Goal: Find specific page/section: Find specific page/section

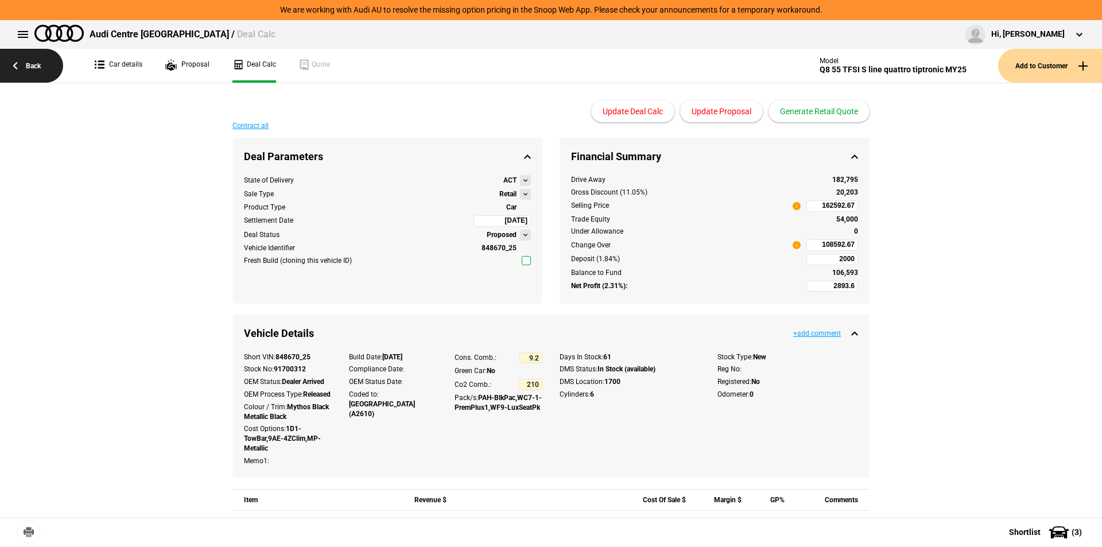
click at [51, 66] on link "Back" at bounding box center [31, 66] width 63 height 34
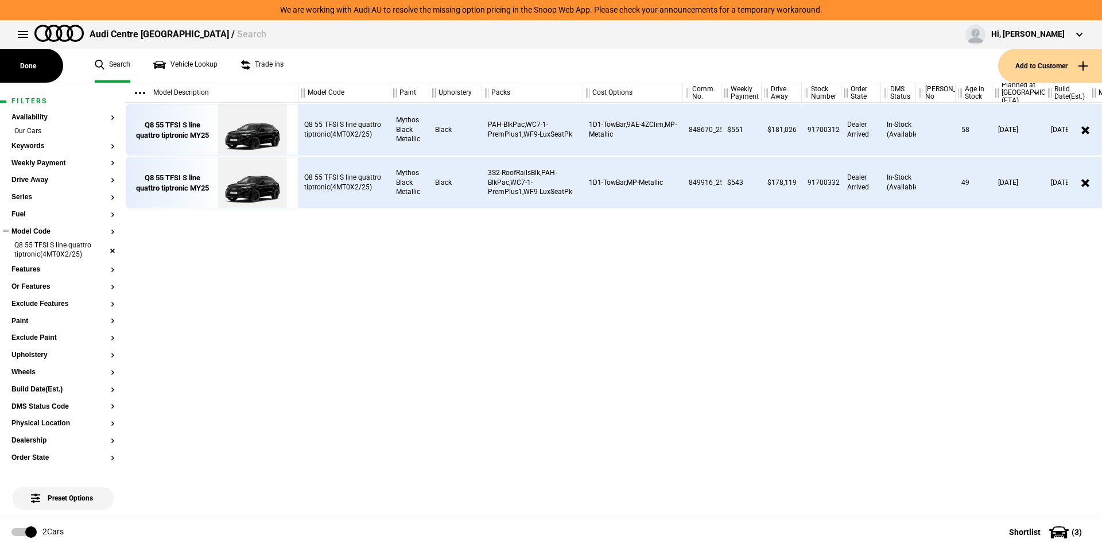
click at [105, 249] on li "Q8 55 TFSI S line quattro tiptronic(4MT0X2/25)" at bounding box center [62, 250] width 103 height 21
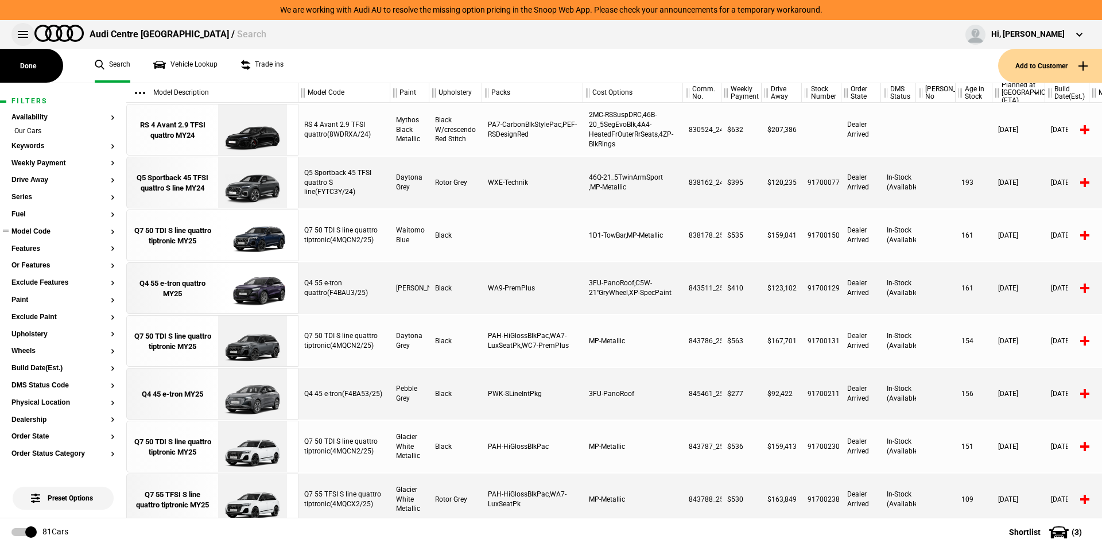
click at [28, 34] on button at bounding box center [22, 34] width 23 height 23
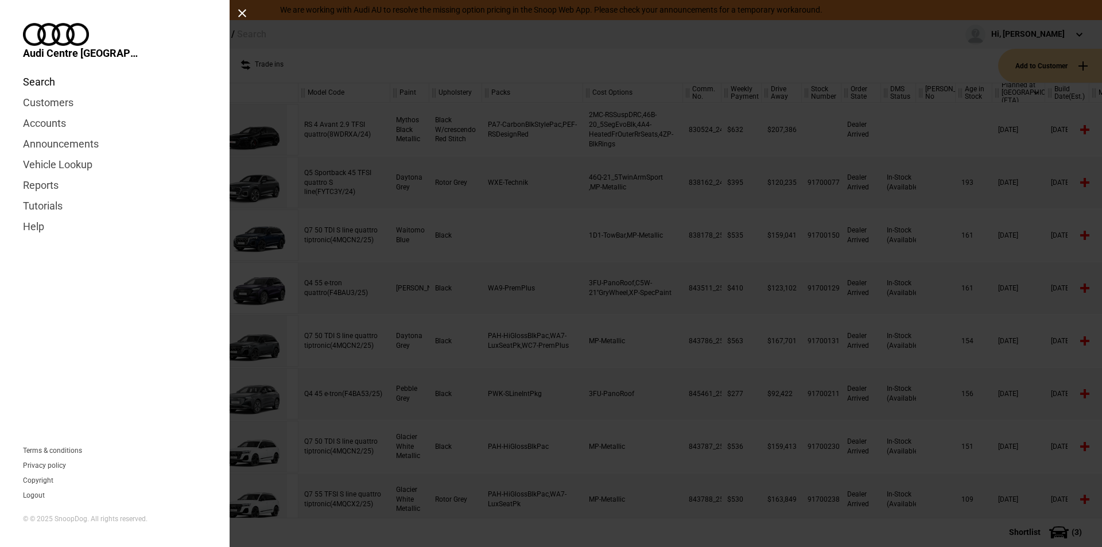
click at [42, 72] on link "Search" at bounding box center [115, 82] width 184 height 21
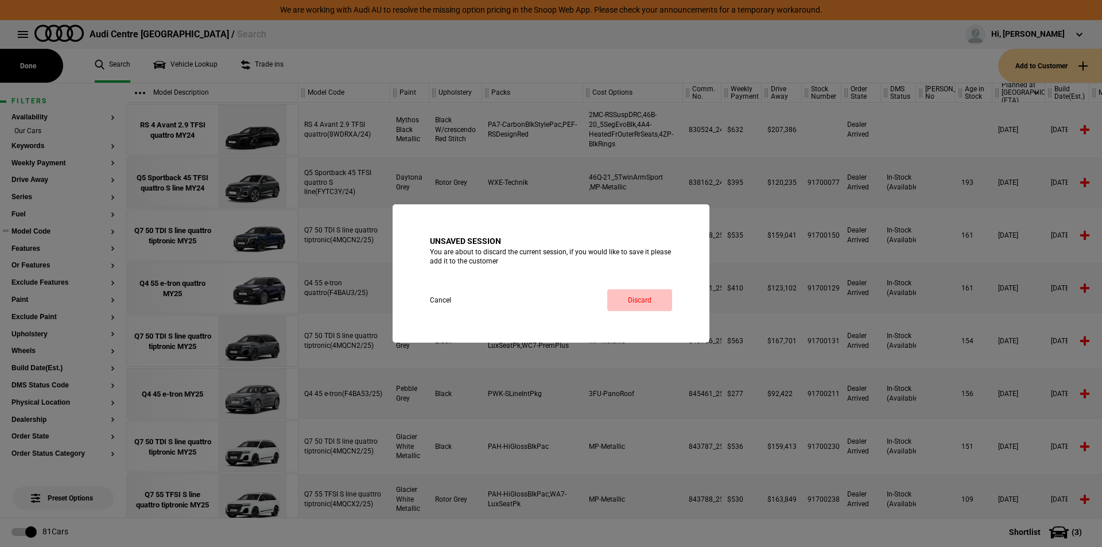
click at [646, 308] on link "Discard" at bounding box center [639, 300] width 65 height 22
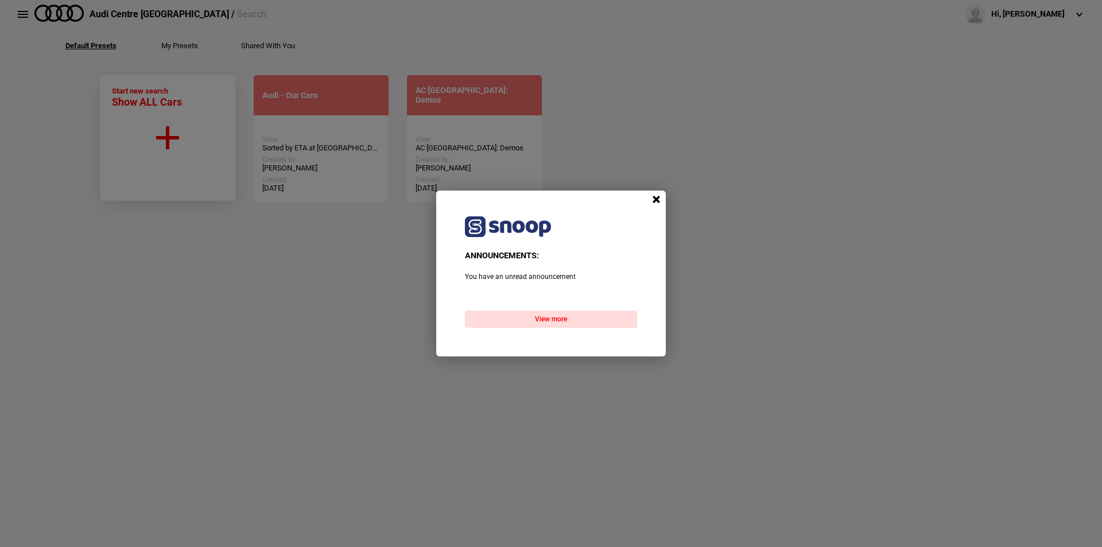
click at [652, 199] on span at bounding box center [655, 199] width 17 height 17
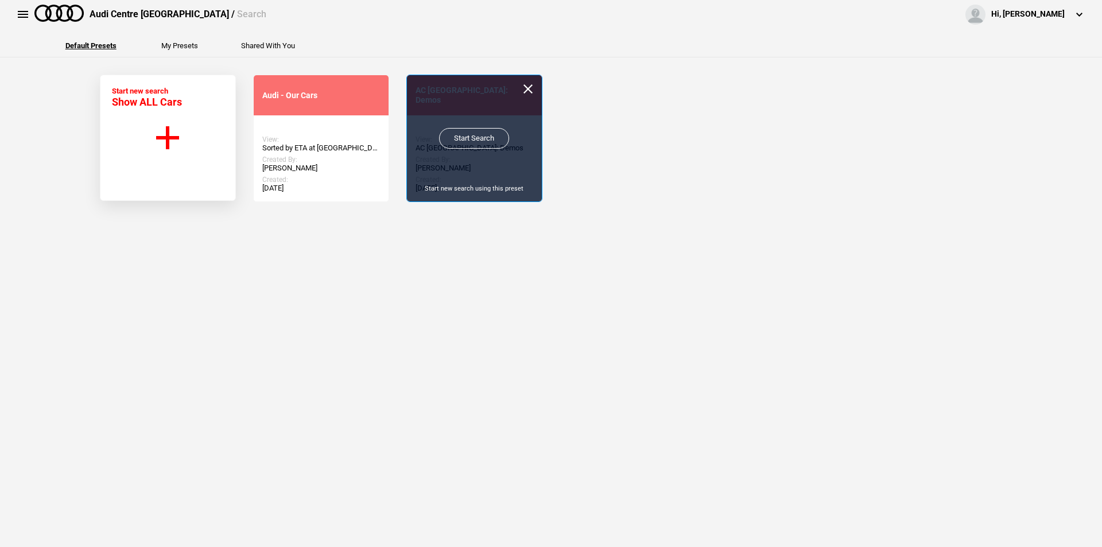
click at [476, 142] on link "Start Search" at bounding box center [474, 138] width 70 height 21
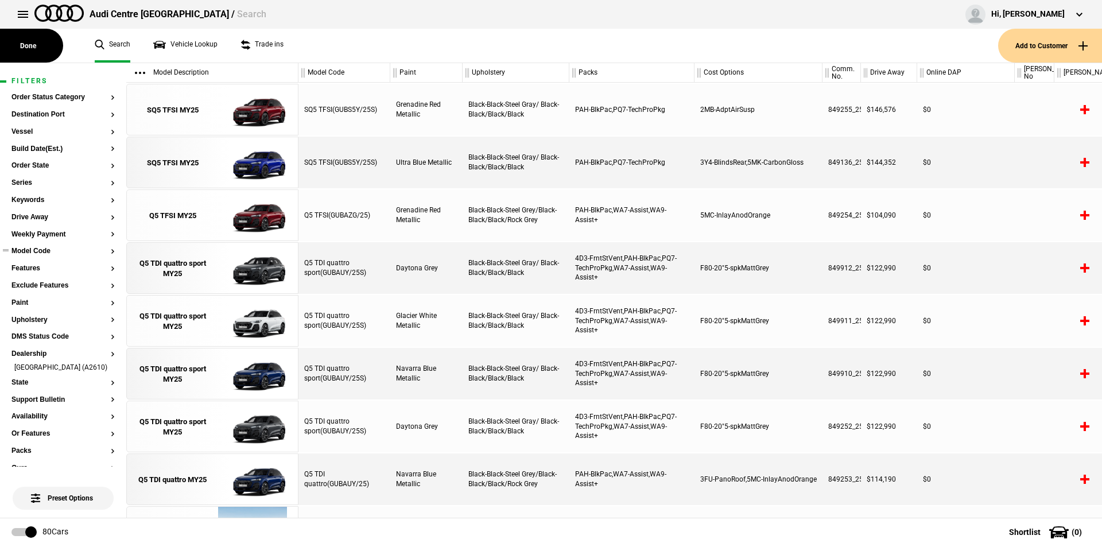
click at [102, 250] on button "Model Code" at bounding box center [62, 251] width 103 height 8
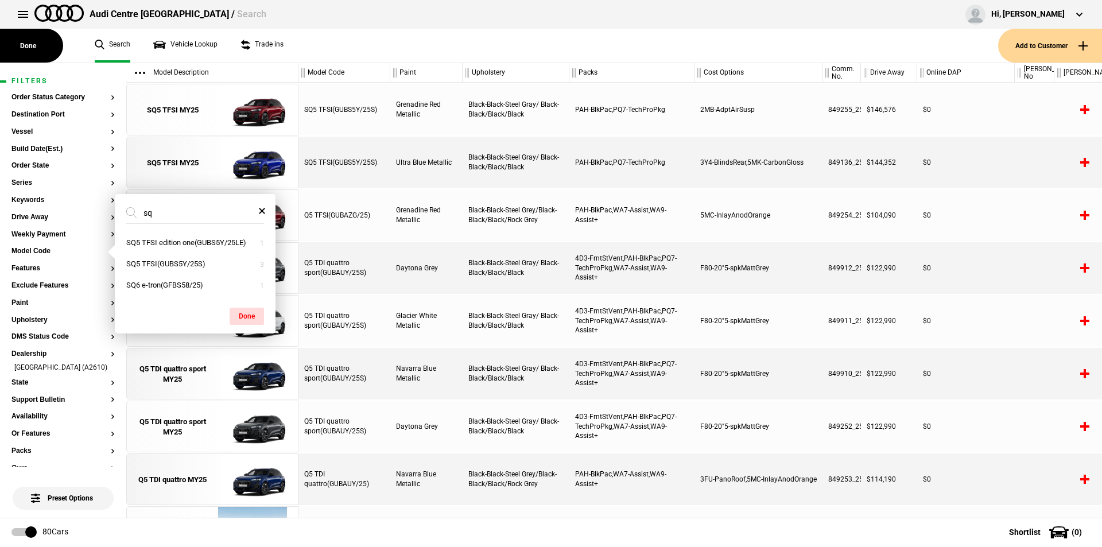
type input "s"
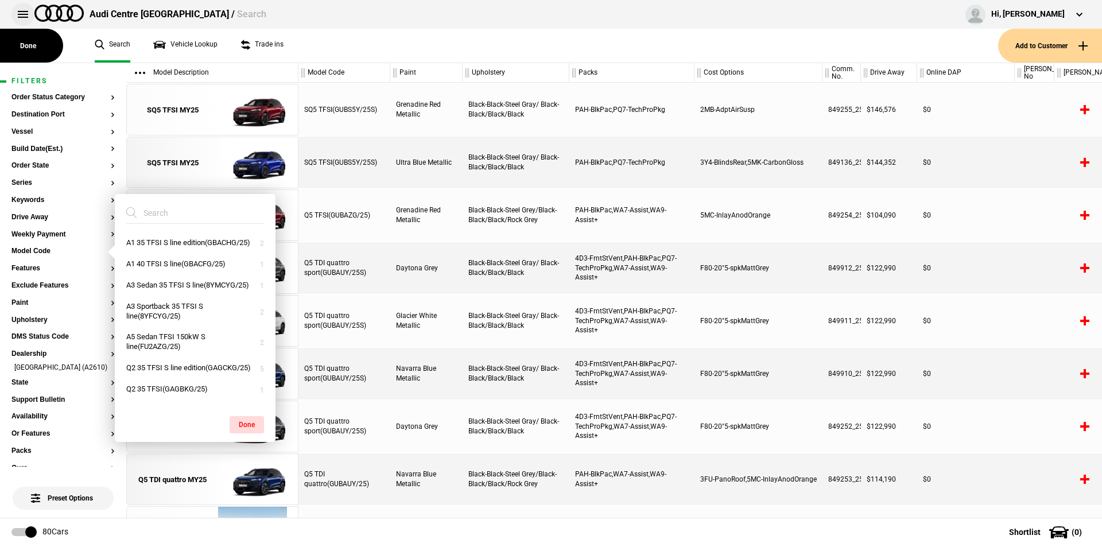
click at [22, 21] on button at bounding box center [22, 14] width 23 height 23
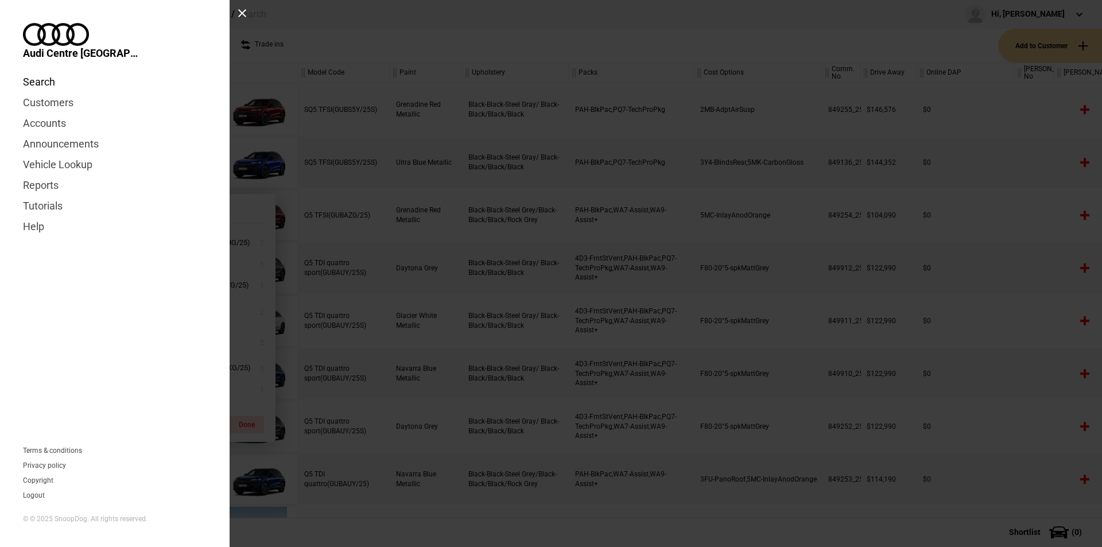
click at [40, 72] on link "Search" at bounding box center [115, 82] width 184 height 21
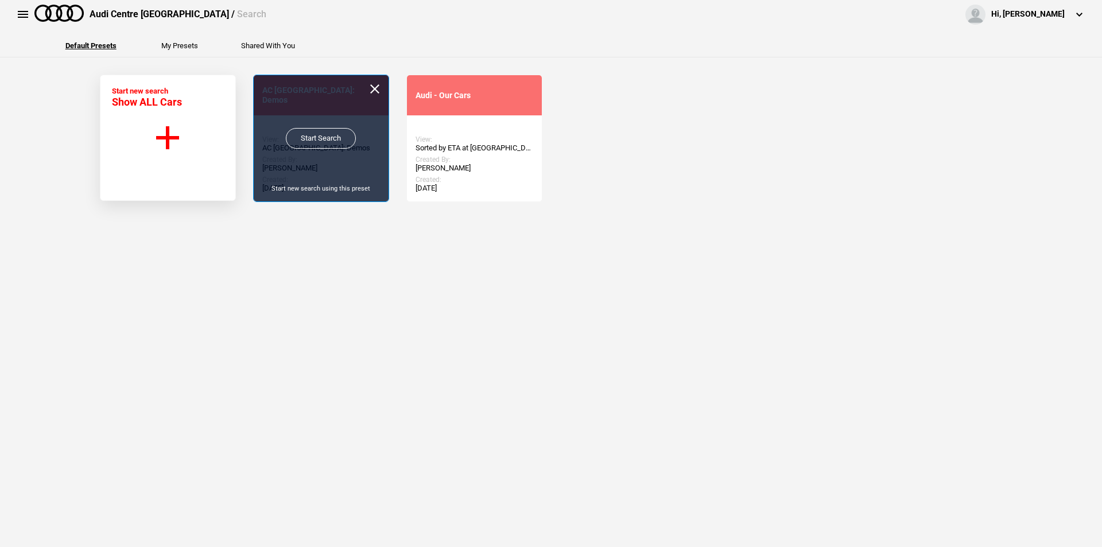
click at [320, 138] on link "Start Search" at bounding box center [321, 138] width 70 height 21
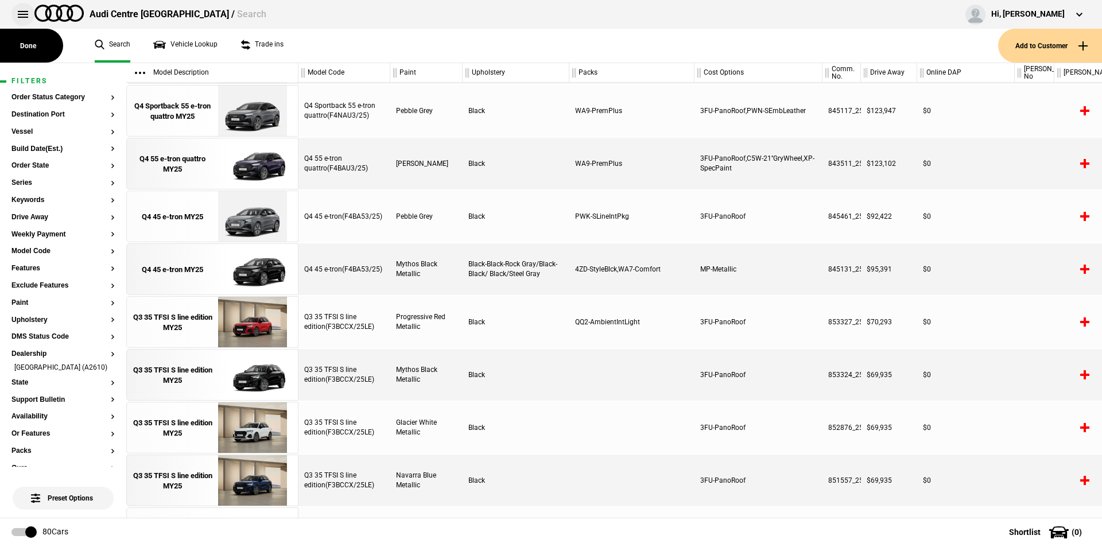
click at [20, 22] on button at bounding box center [22, 14] width 23 height 23
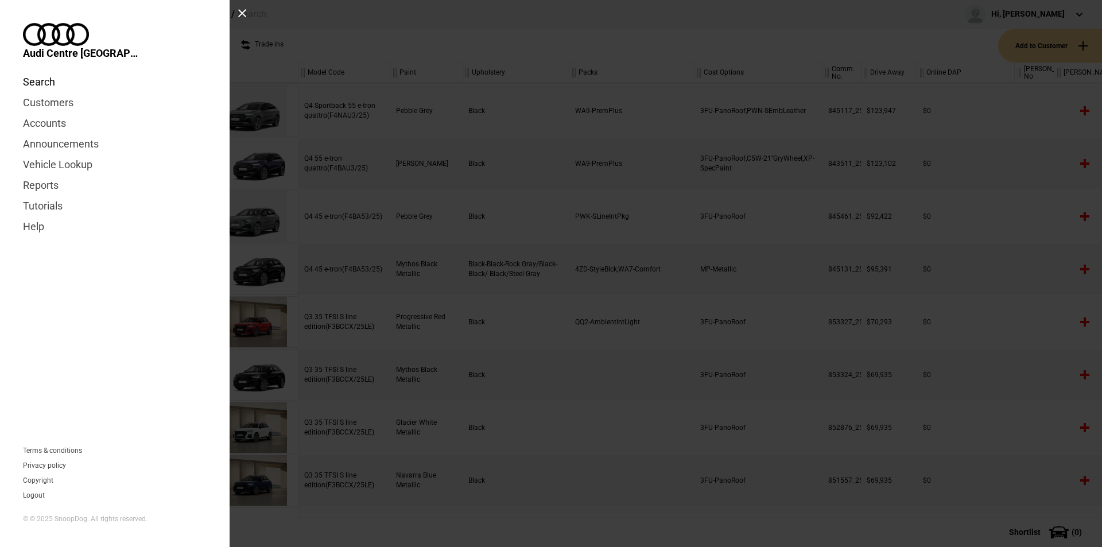
click at [30, 72] on link "Search" at bounding box center [115, 82] width 184 height 21
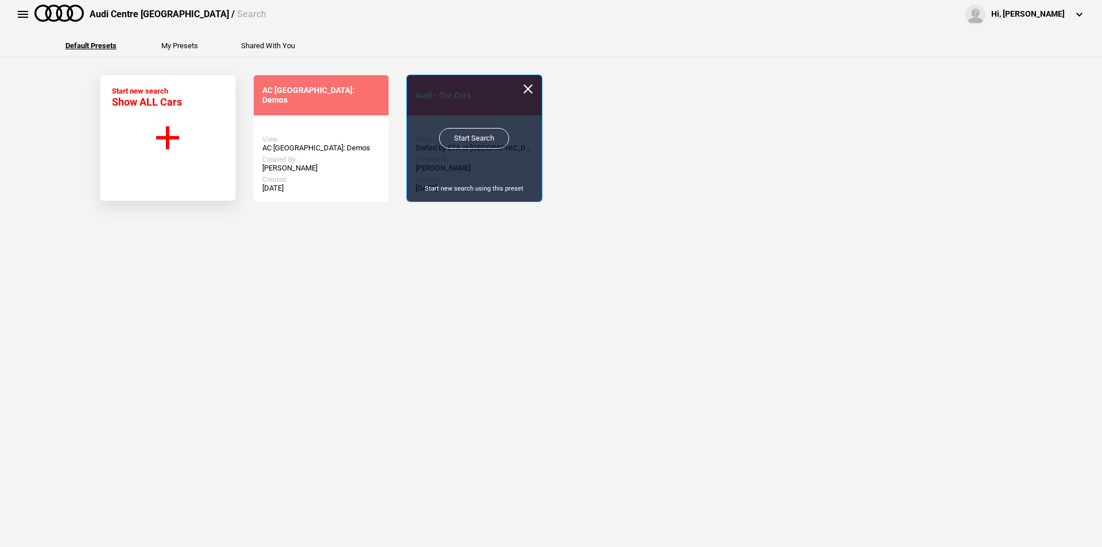
click at [471, 133] on link "Start Search" at bounding box center [474, 138] width 70 height 21
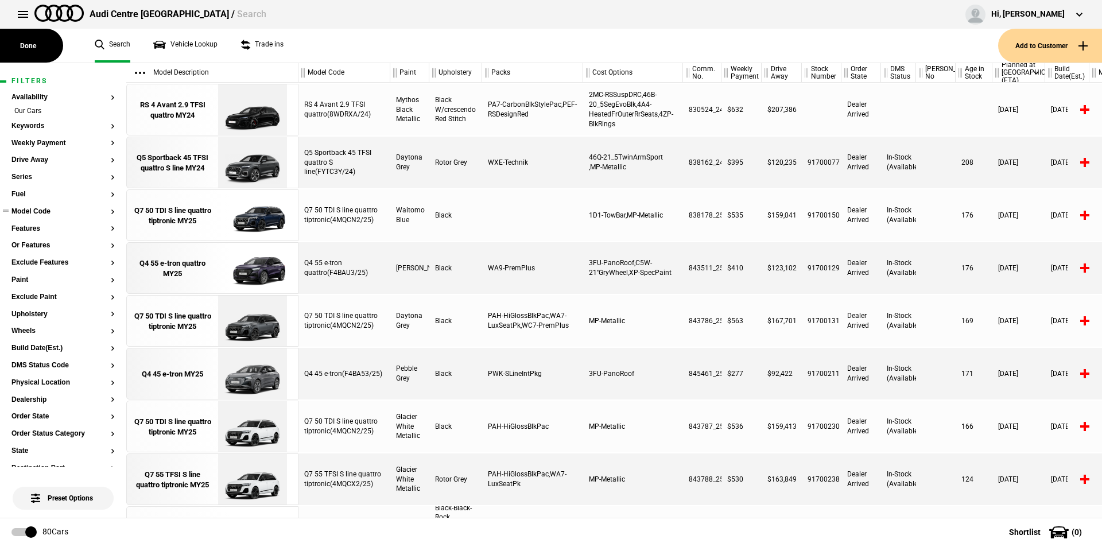
click at [106, 215] on button "Model Code" at bounding box center [62, 212] width 103 height 8
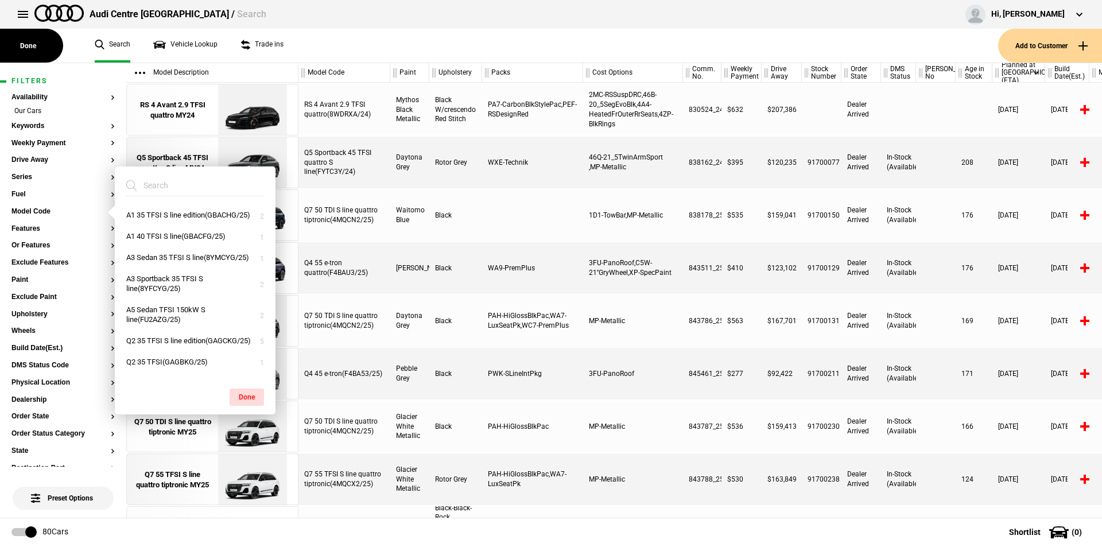
click at [180, 188] on input "search" at bounding box center [188, 185] width 124 height 21
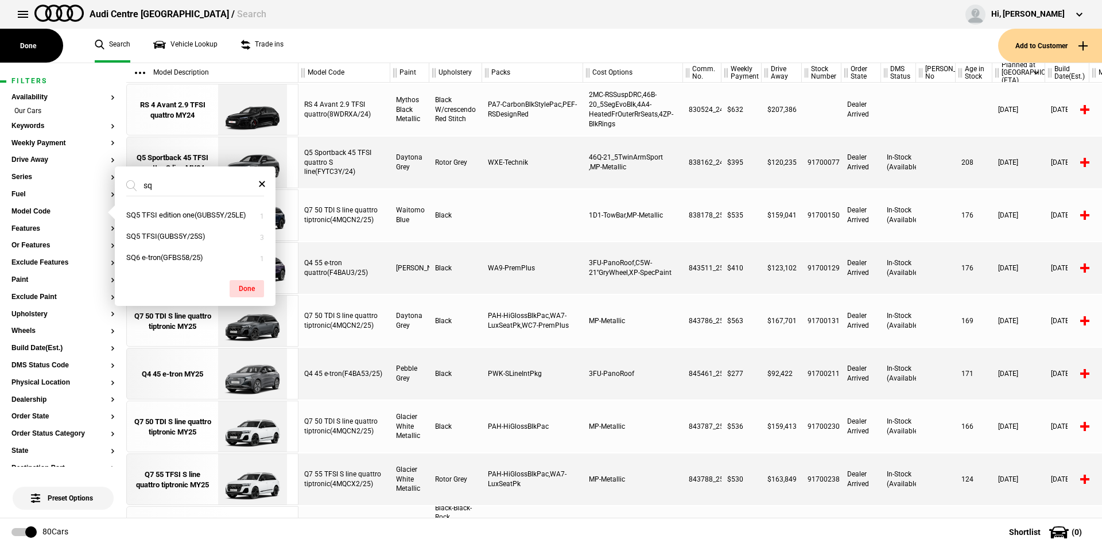
type input "s"
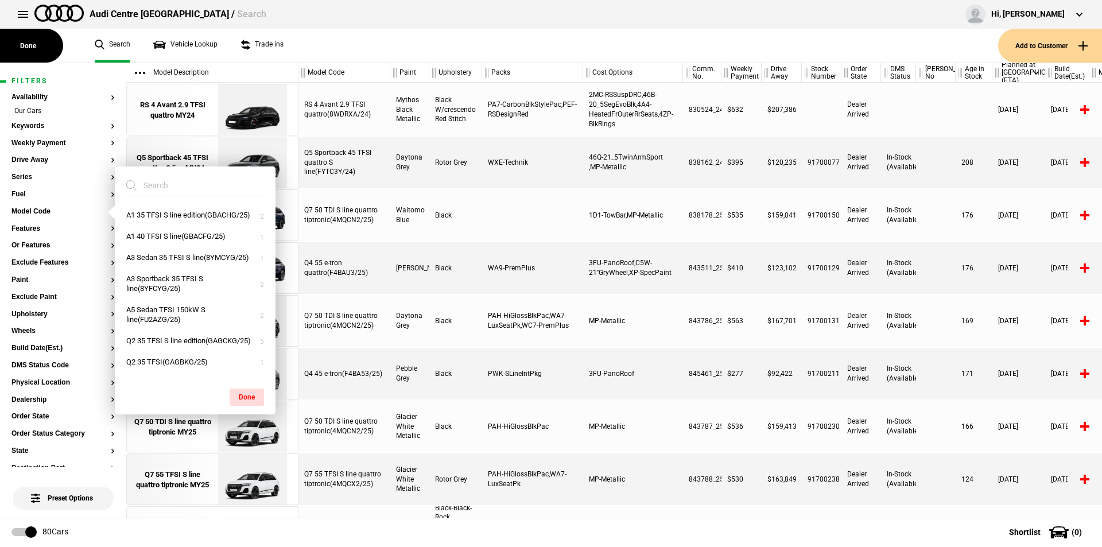
click at [620, 38] on ul "Search Vehicle Lookup Trade ins" at bounding box center [540, 46] width 915 height 34
